Goal: Task Accomplishment & Management: Complete application form

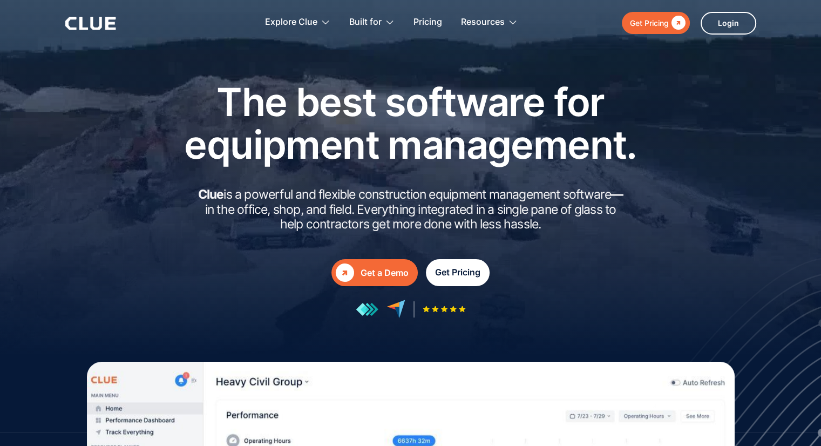
click at [462, 268] on div "Get Pricing" at bounding box center [457, 272] width 45 height 13
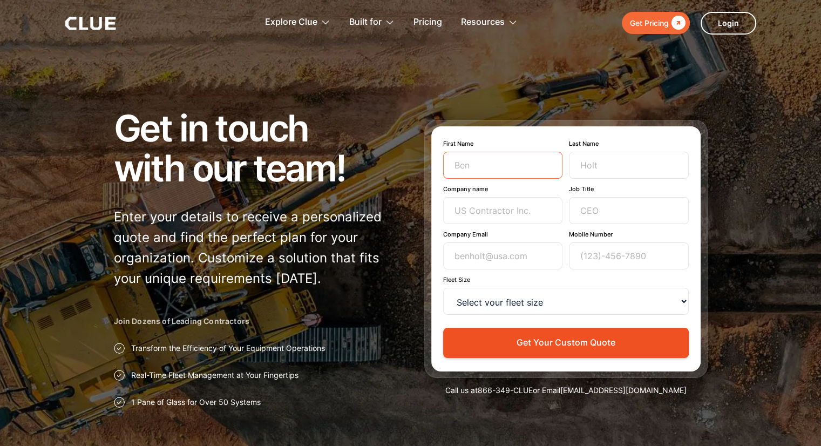
click at [491, 158] on input "First Name" at bounding box center [503, 165] width 120 height 27
type input "Matt"
type input "Kiser"
type input "Goettle"
type input "Equipment manager"
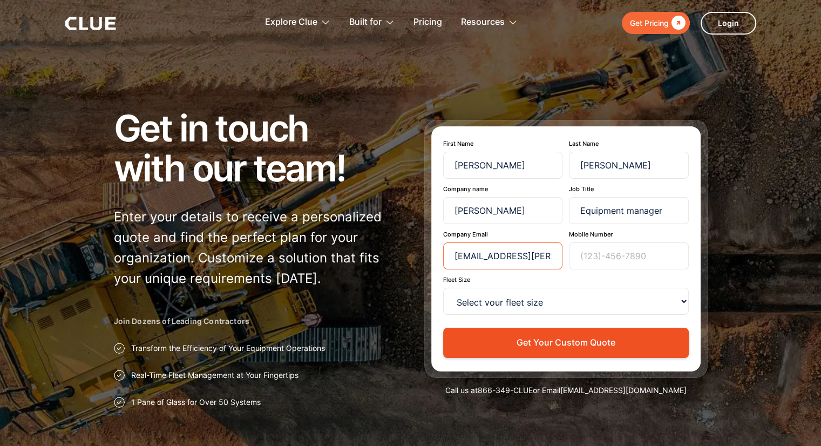
type input "mkiser@goettle.com"
type input "5134177633"
click at [484, 312] on select "Select your fleet size <15 15-99 100-499 500-999 >1000" at bounding box center [566, 301] width 246 height 27
select select "500-999"
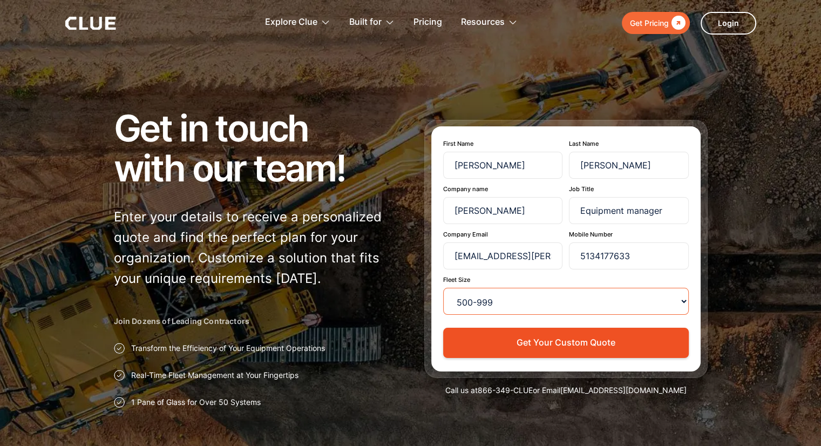
click at [443, 288] on select "Select your fleet size <15 15-99 100-499 500-999 >1000" at bounding box center [566, 301] width 246 height 27
click at [435, 314] on div "First Name Matt Last Name Kiser Company name Goettle Job Title Equipment manage…" at bounding box center [565, 248] width 269 height 245
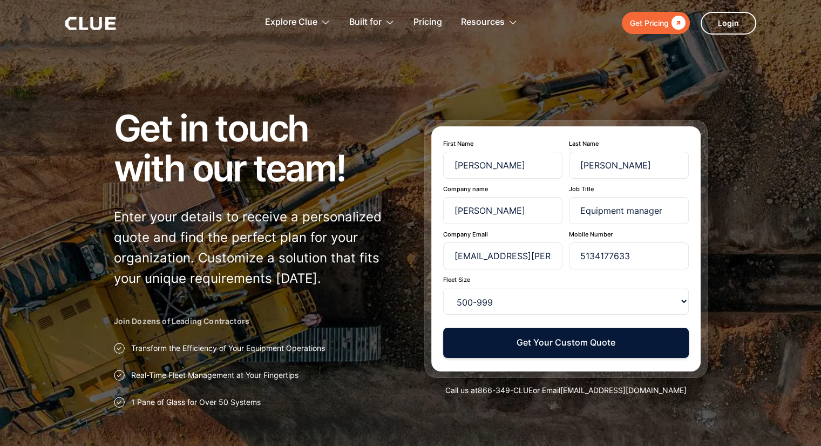
click at [468, 344] on button "Get Your Custom Quote" at bounding box center [566, 343] width 246 height 30
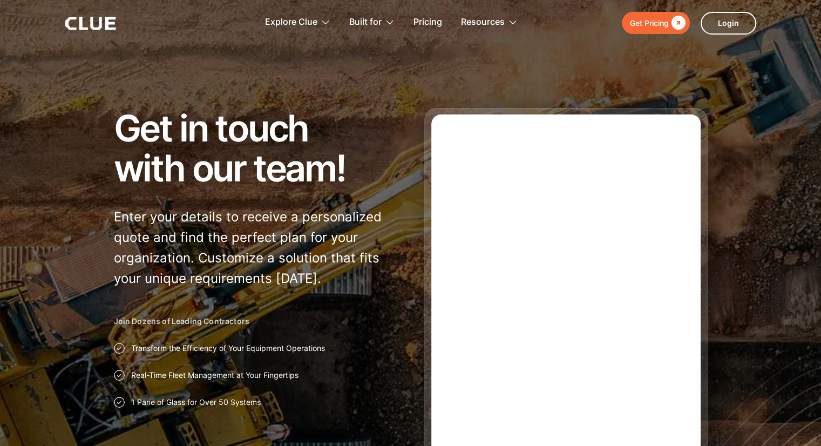
scroll to position [54, 0]
